Goal: Task Accomplishment & Management: Manage account settings

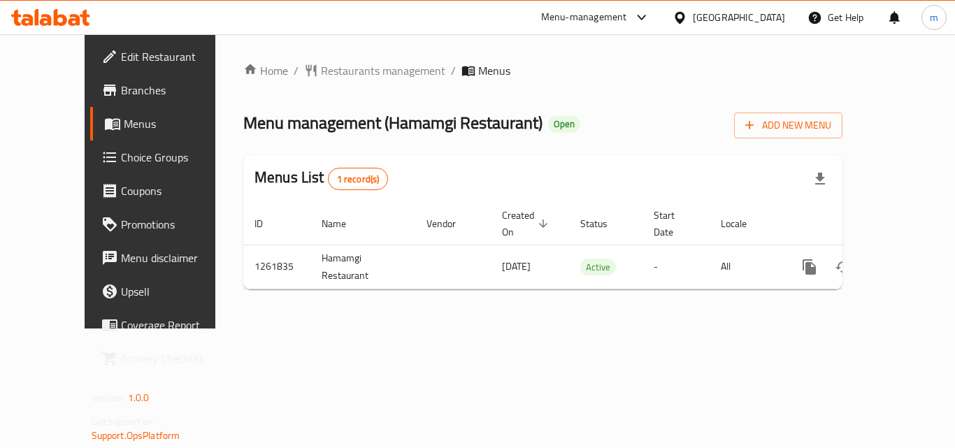
click at [45, 6] on div at bounding box center [50, 17] width 101 height 28
click at [49, 21] on icon at bounding box center [46, 20] width 12 height 12
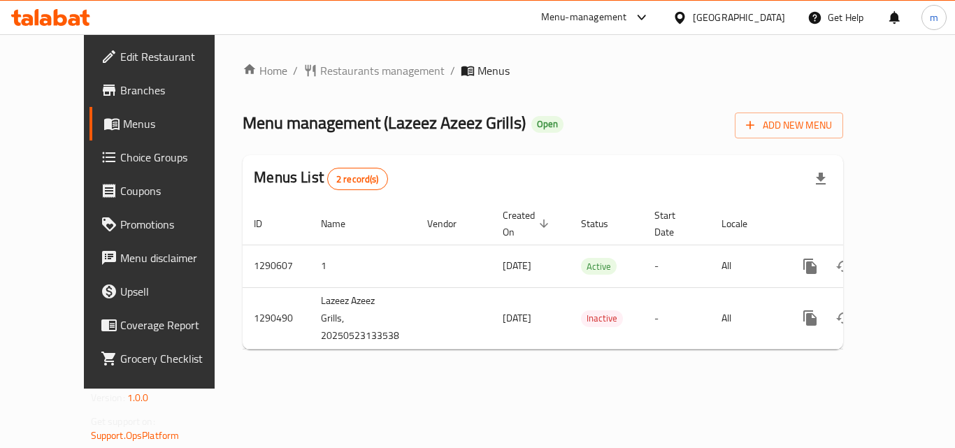
click at [120, 163] on span "Choice Groups" at bounding box center [176, 157] width 112 height 17
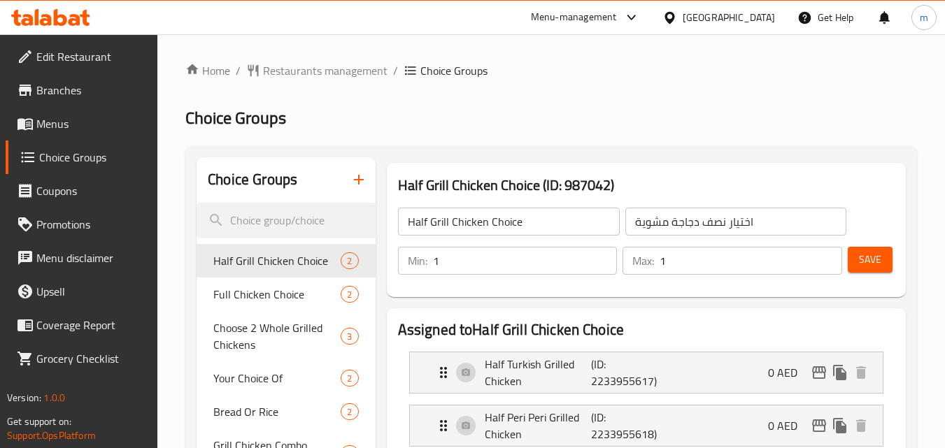
scroll to position [70, 0]
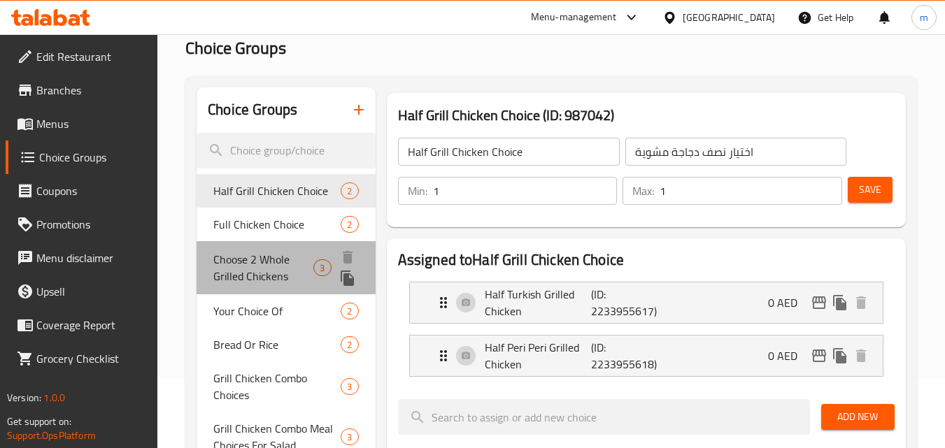
click at [273, 257] on span "Choose 2 Whole Grilled Chickens" at bounding box center [263, 268] width 100 height 34
type input "Choose 2 Whole Grilled Chickens"
type input "اختيار دجاجتين مشويتين كاملتين"
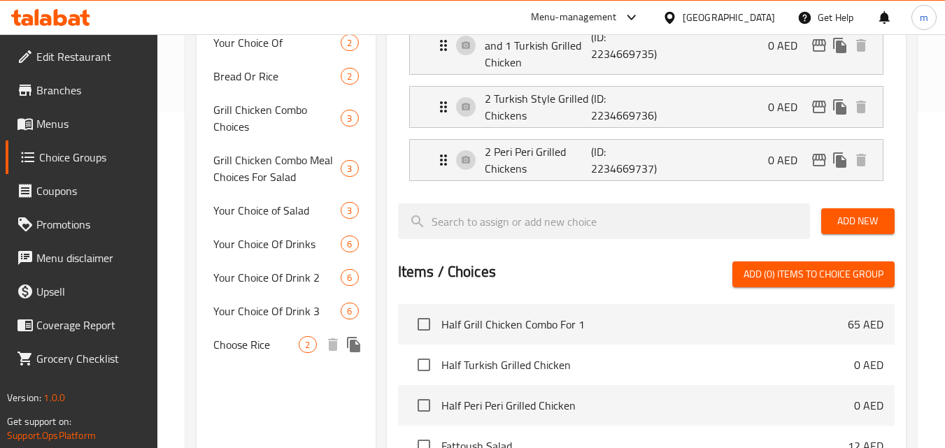
scroll to position [259, 0]
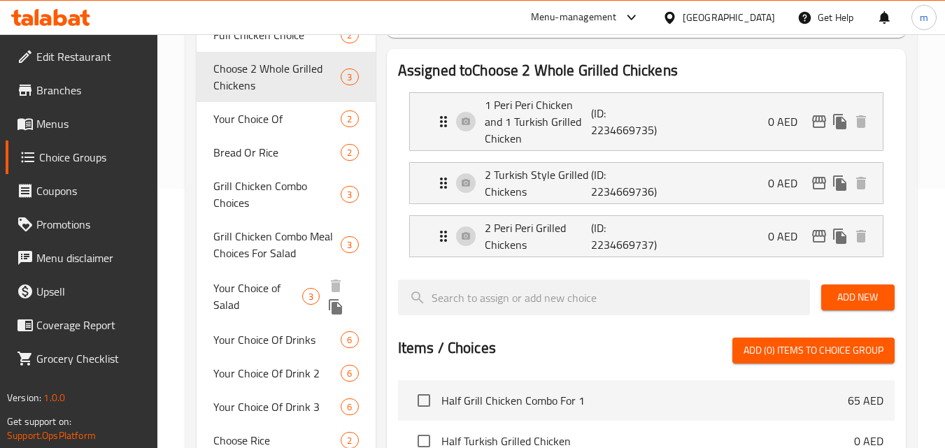
click at [277, 297] on span "Your Choice of Salad" at bounding box center [257, 297] width 89 height 34
type input "Your Choice of Salad"
type input "اختيارك من سلطة"
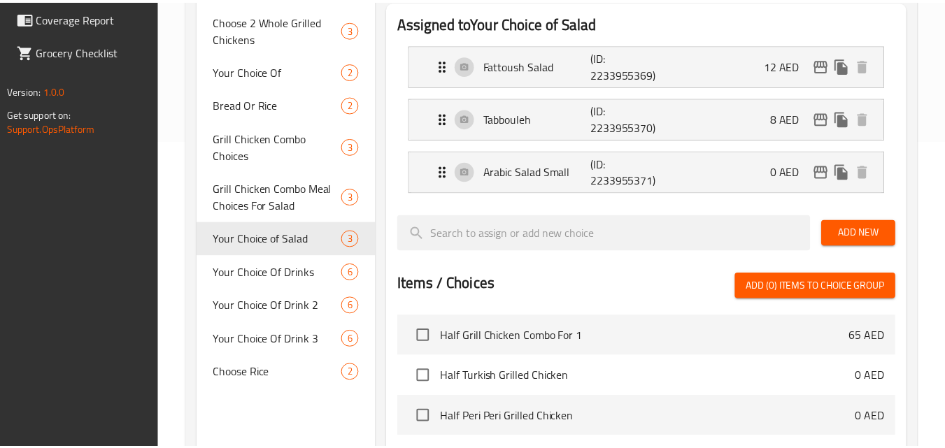
scroll to position [592, 0]
